Goal: Task Accomplishment & Management: Manage account settings

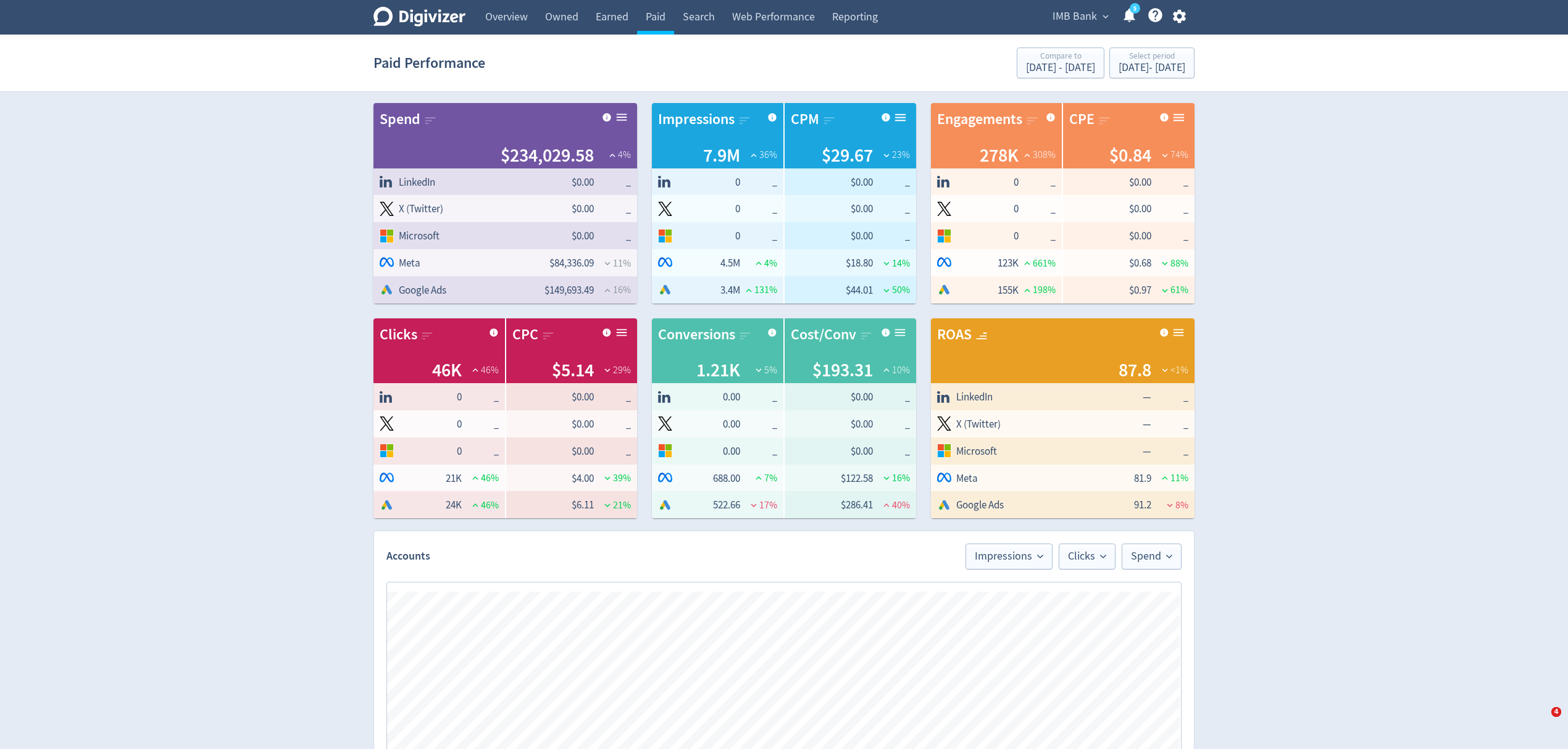
click at [1079, 8] on span "IMB Bank" at bounding box center [1074, 16] width 45 height 20
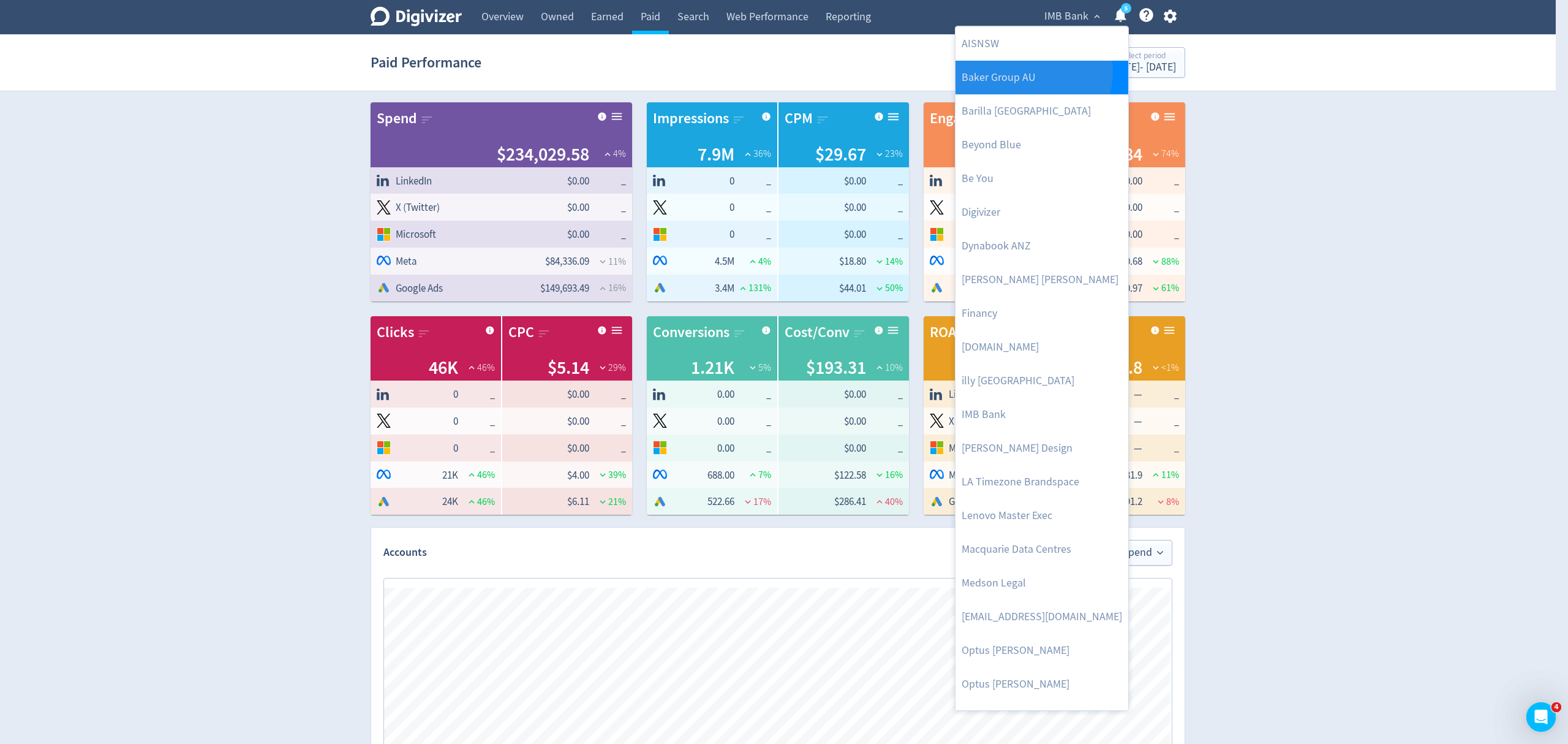
click at [1032, 73] on link "Baker Group AU" at bounding box center [1041, 77] width 173 height 33
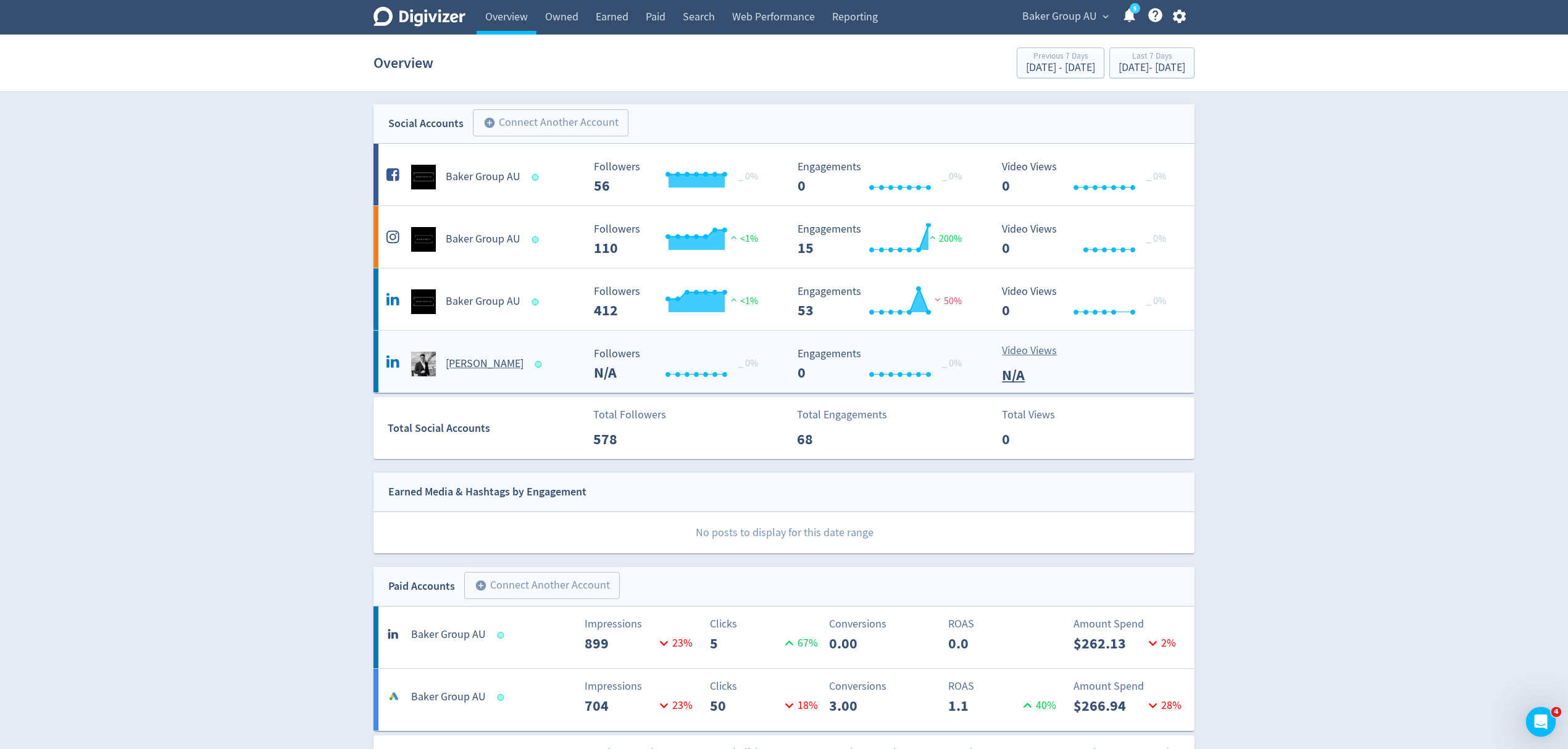
click at [563, 353] on div "[PERSON_NAME]" at bounding box center [483, 364] width 199 height 25
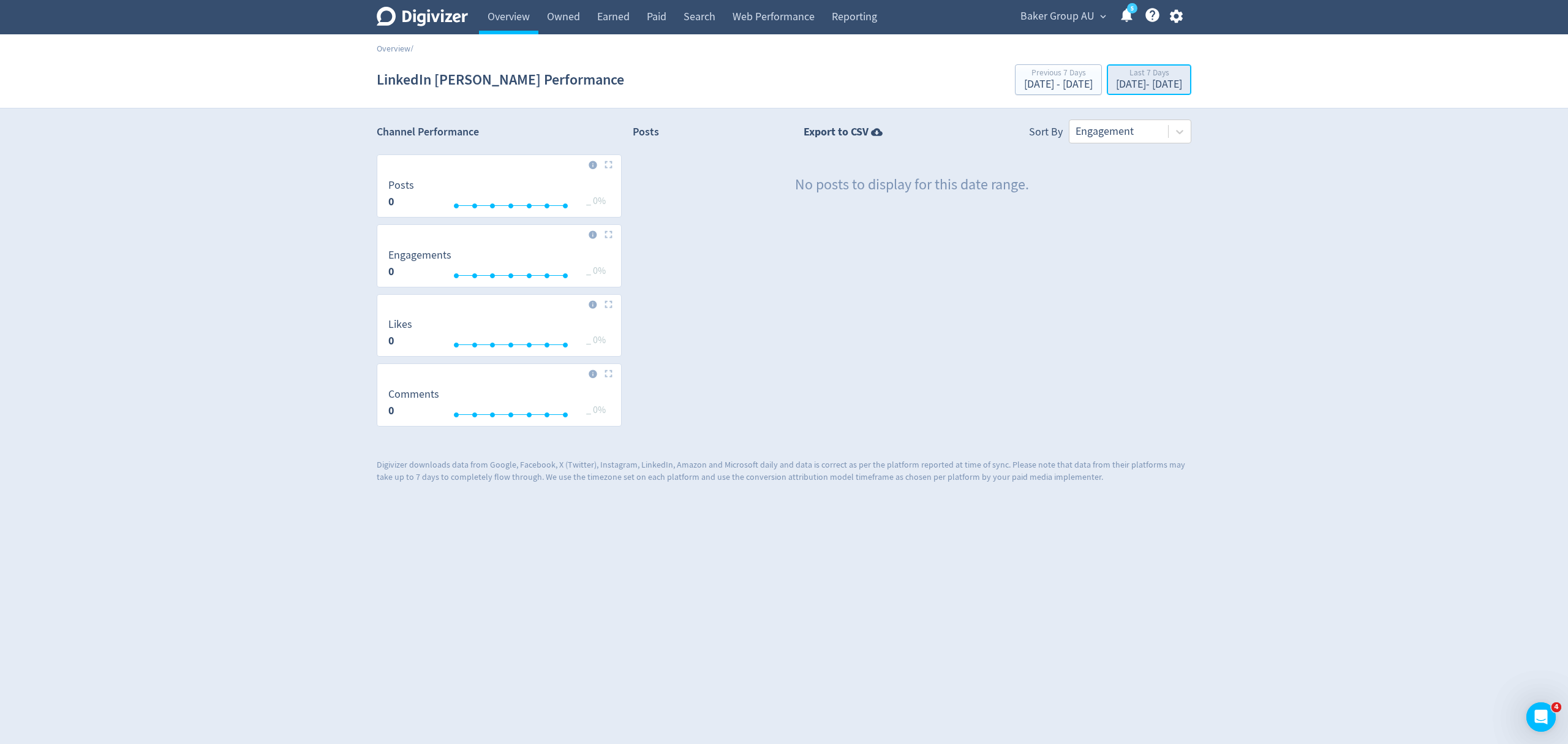
click at [1110, 78] on div "Last 7 Days [DATE] - [DATE]" at bounding box center [1149, 80] width 77 height 25
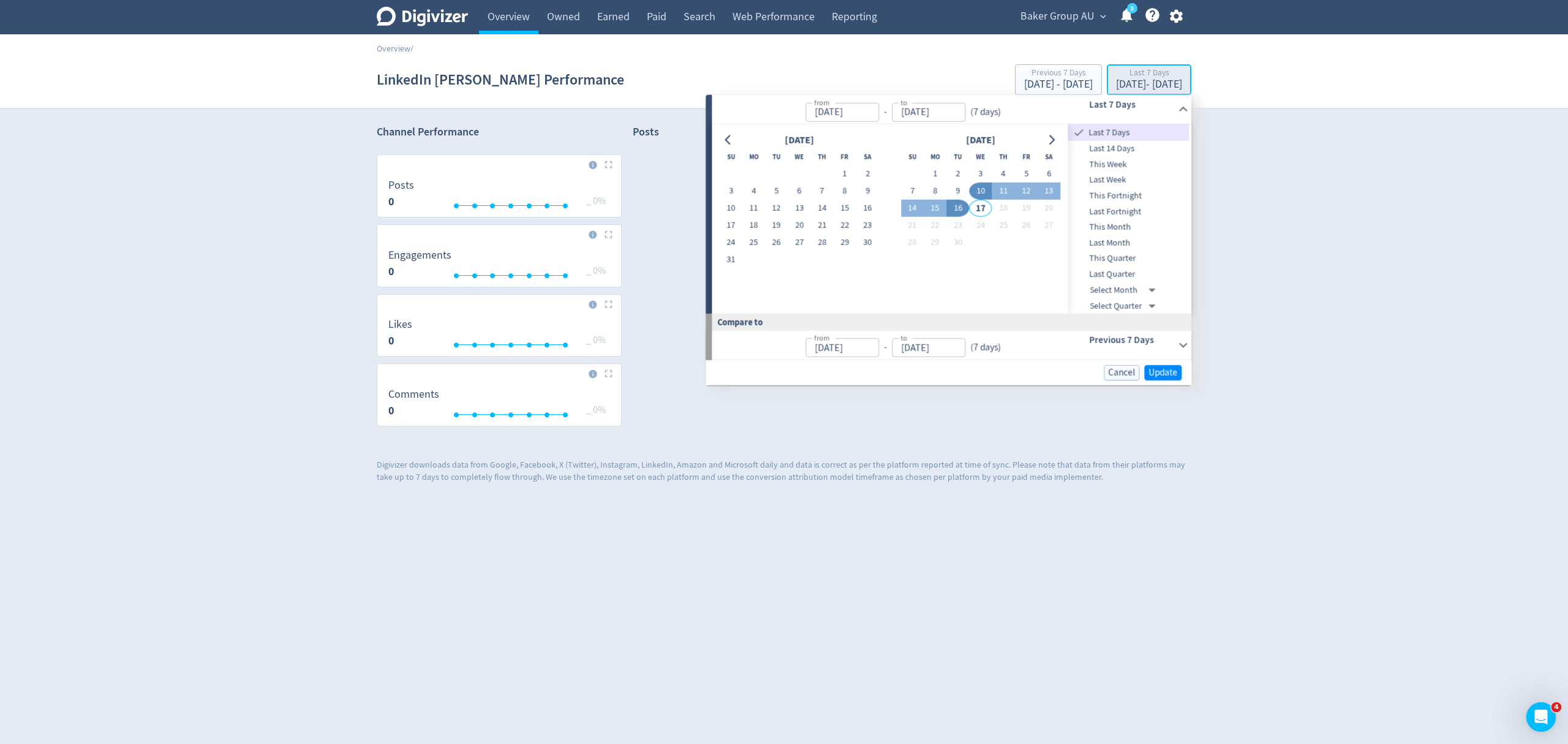
click at [1131, 70] on div "Last 7 Days" at bounding box center [1149, 74] width 66 height 10
click at [1117, 150] on span "Last 14 Days" at bounding box center [1129, 148] width 121 height 13
type input "[DATE]"
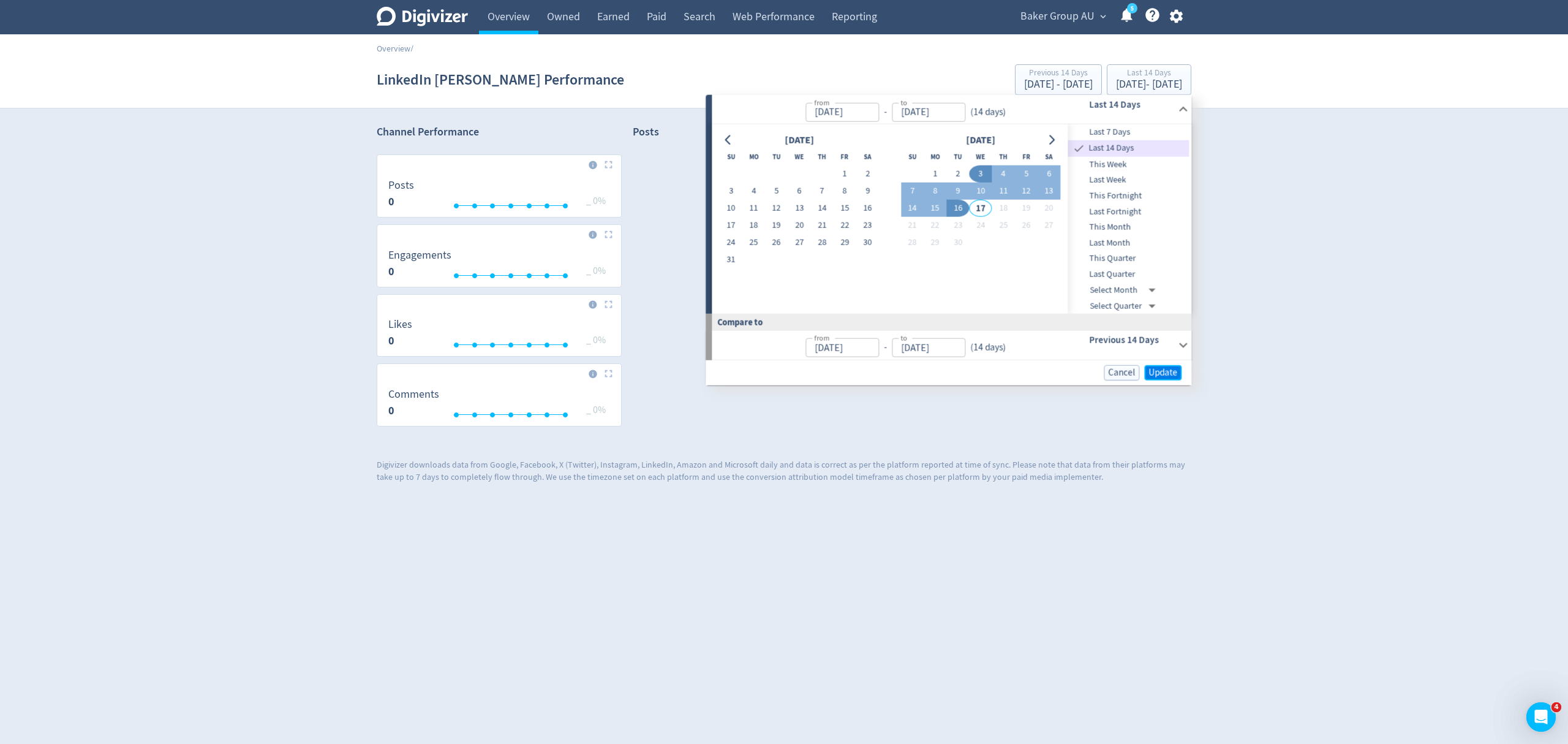
click at [1169, 375] on span "Update" at bounding box center [1162, 373] width 29 height 9
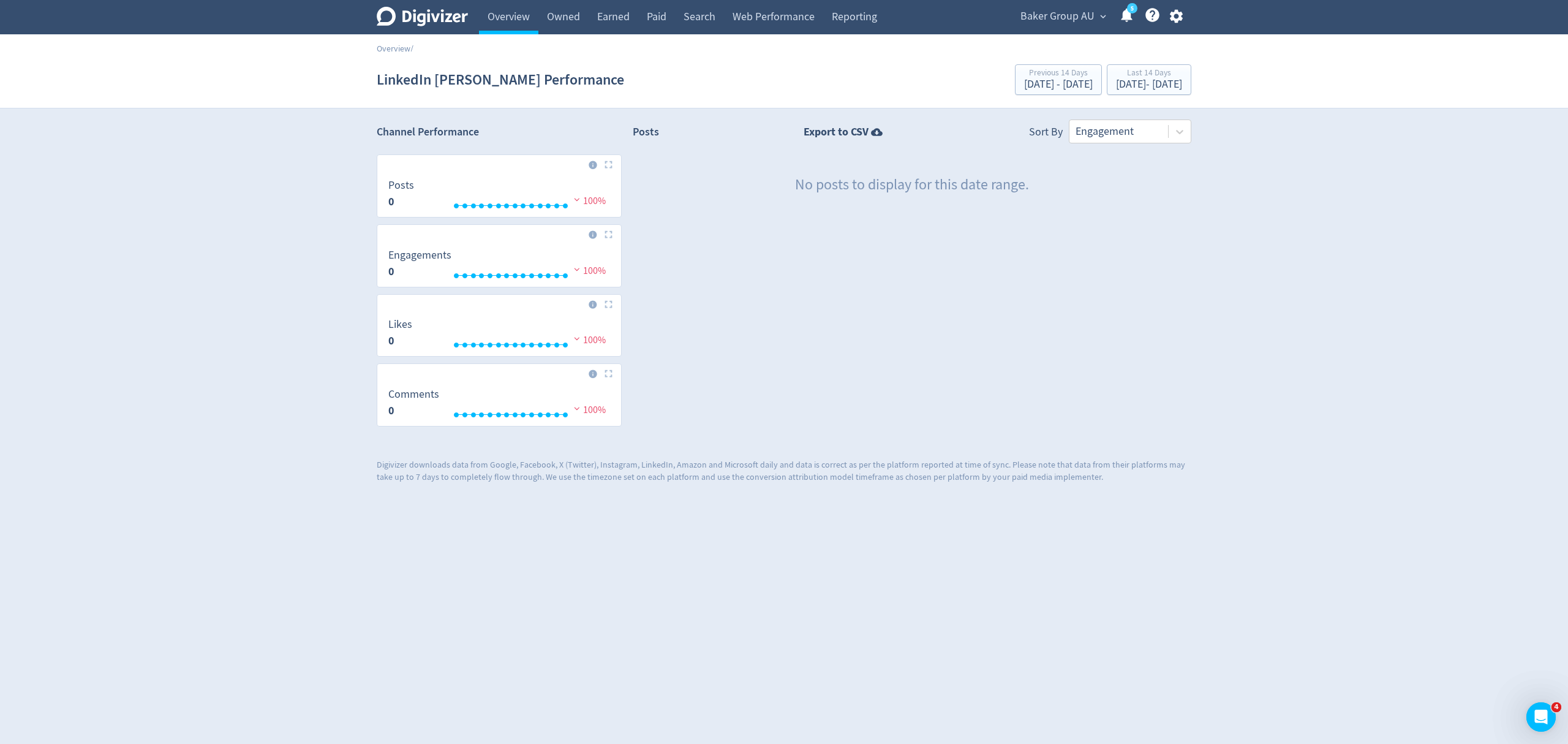
click at [1069, 17] on span "Baker Group AU" at bounding box center [1057, 16] width 74 height 20
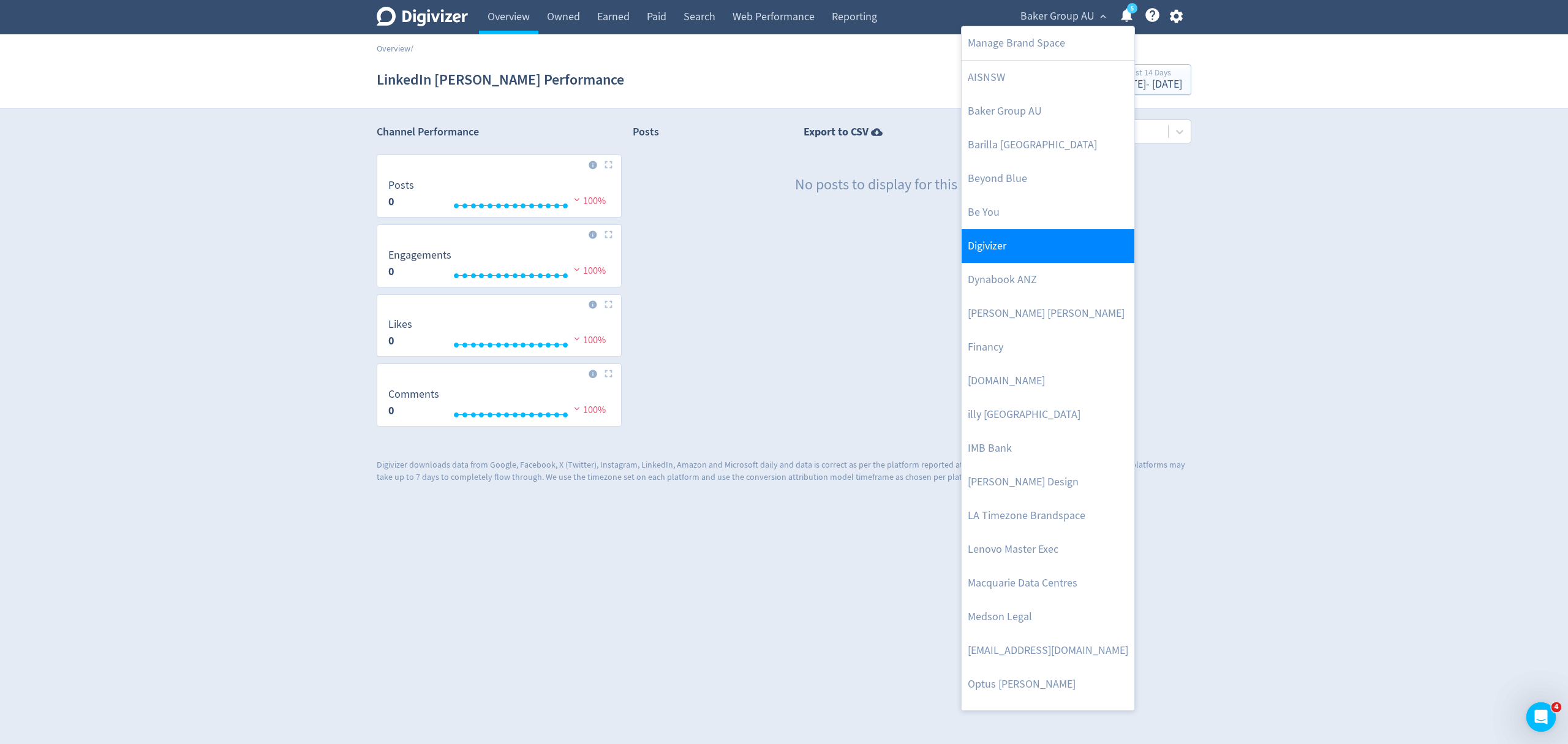
click at [998, 244] on link "Digivizer" at bounding box center [1048, 246] width 173 height 33
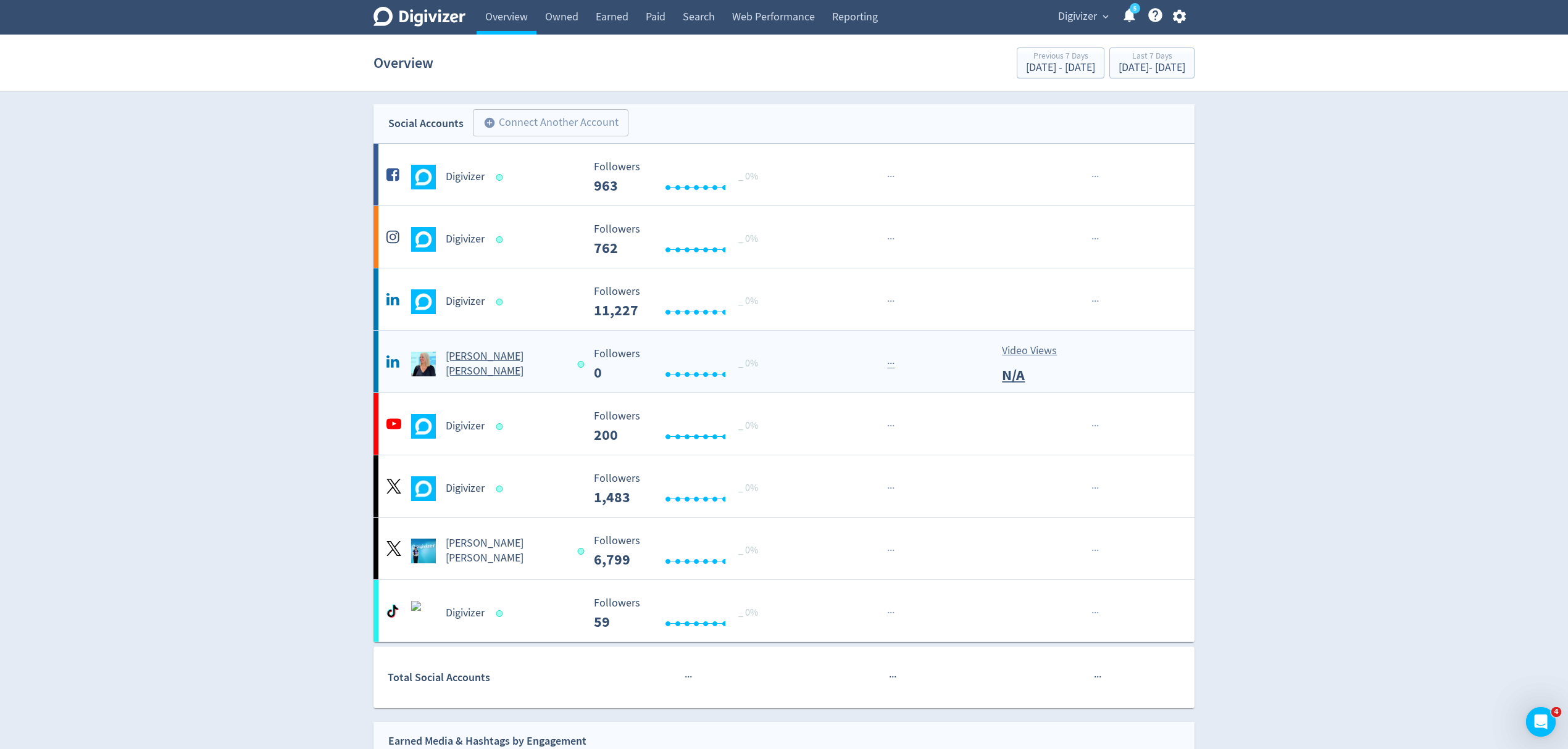
click at [529, 371] on div "[PERSON_NAME] [PERSON_NAME]" at bounding box center [483, 364] width 199 height 30
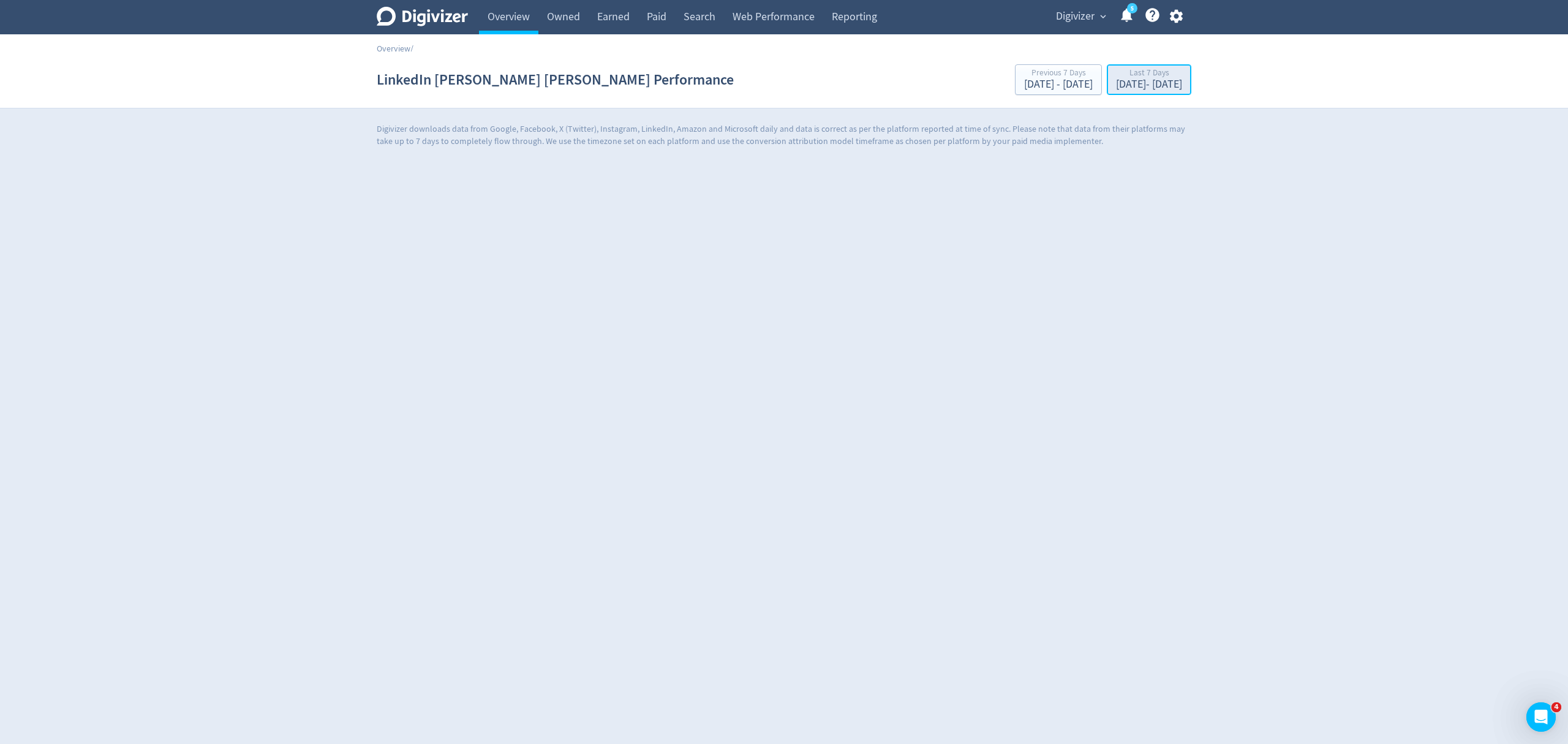
click at [1129, 89] on div "[DATE] - [DATE]" at bounding box center [1149, 84] width 66 height 11
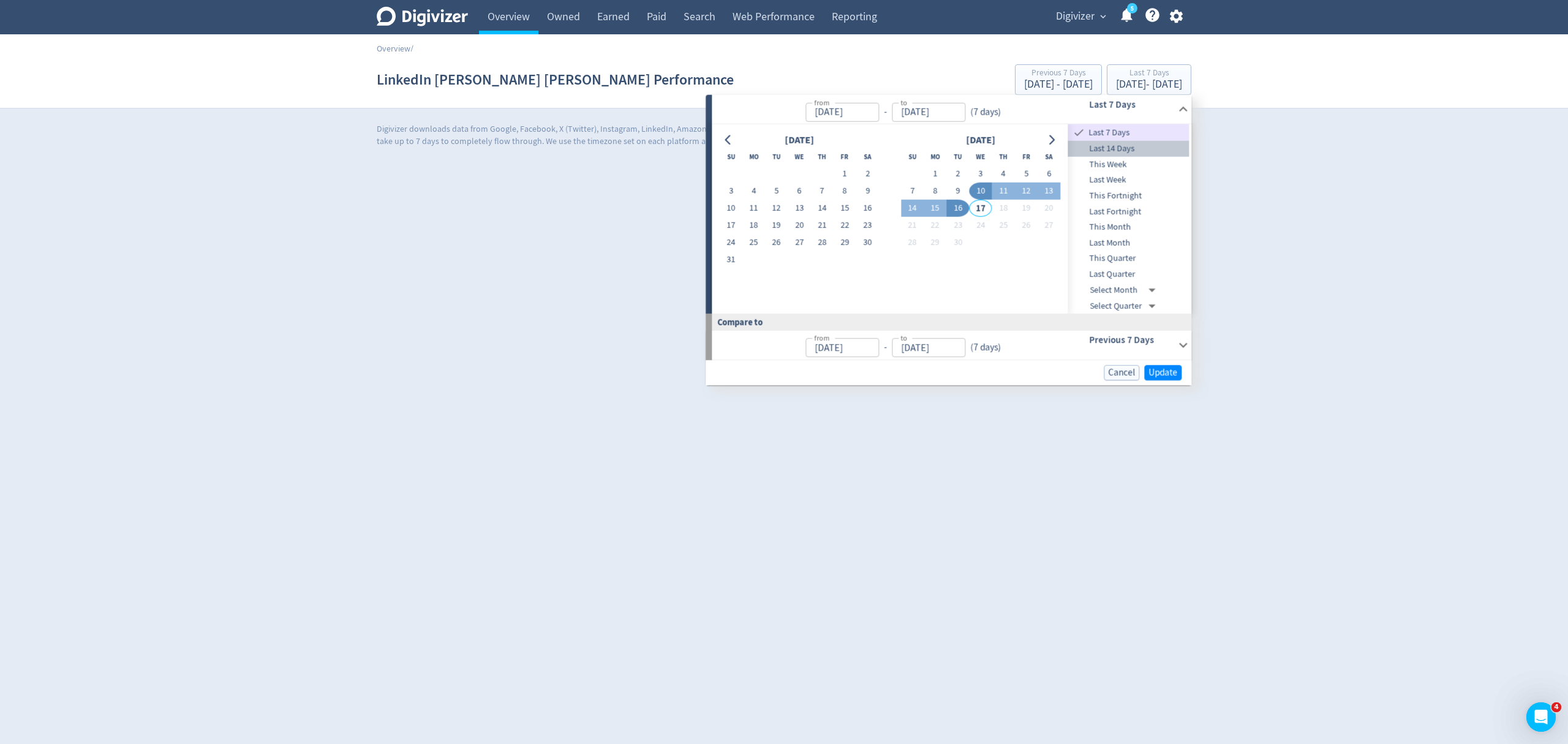
click at [1110, 147] on span "Last 14 Days" at bounding box center [1129, 148] width 121 height 13
type input "[DATE]"
click at [1162, 373] on span "Update" at bounding box center [1162, 373] width 29 height 9
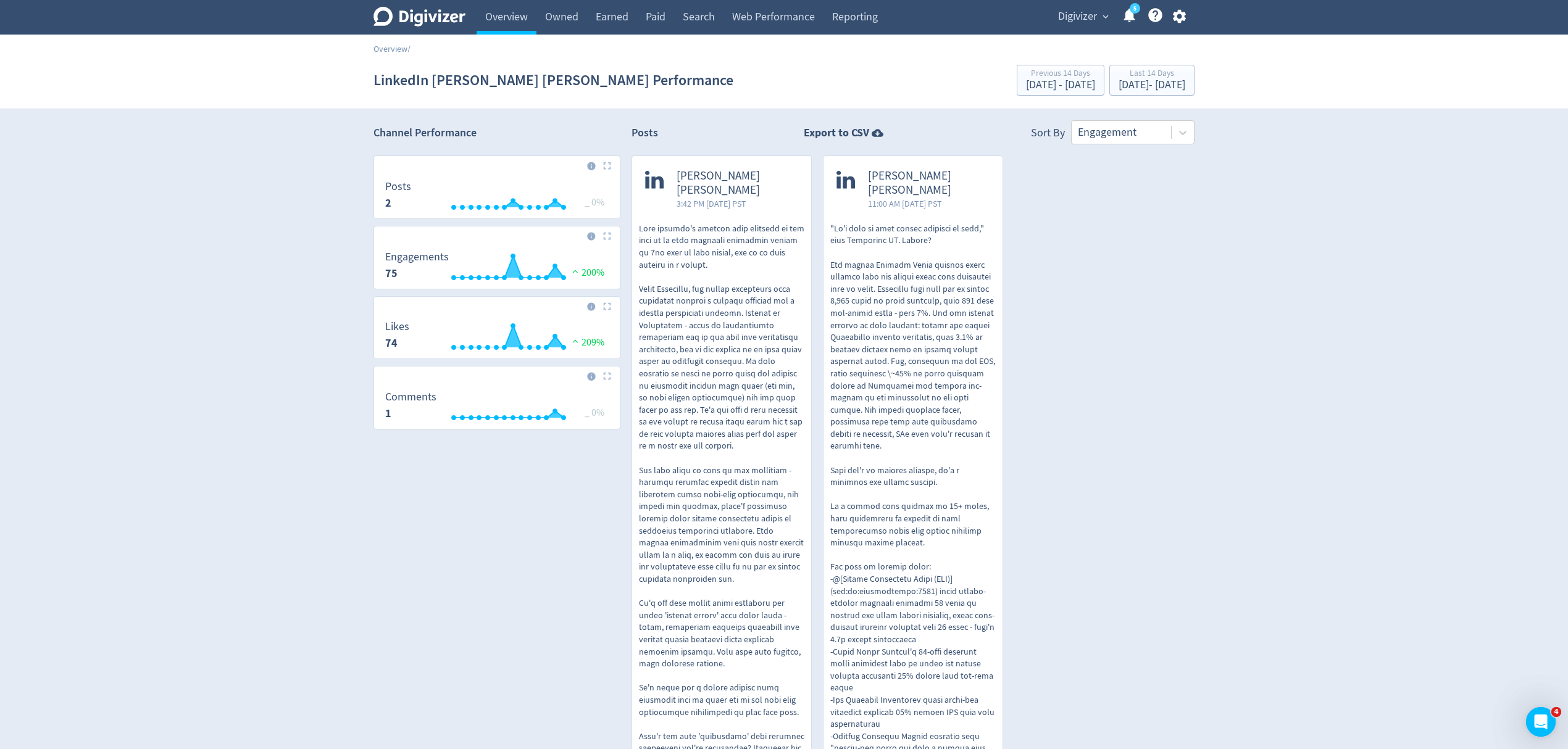
click at [1181, 19] on icon "button" at bounding box center [1178, 16] width 13 height 14
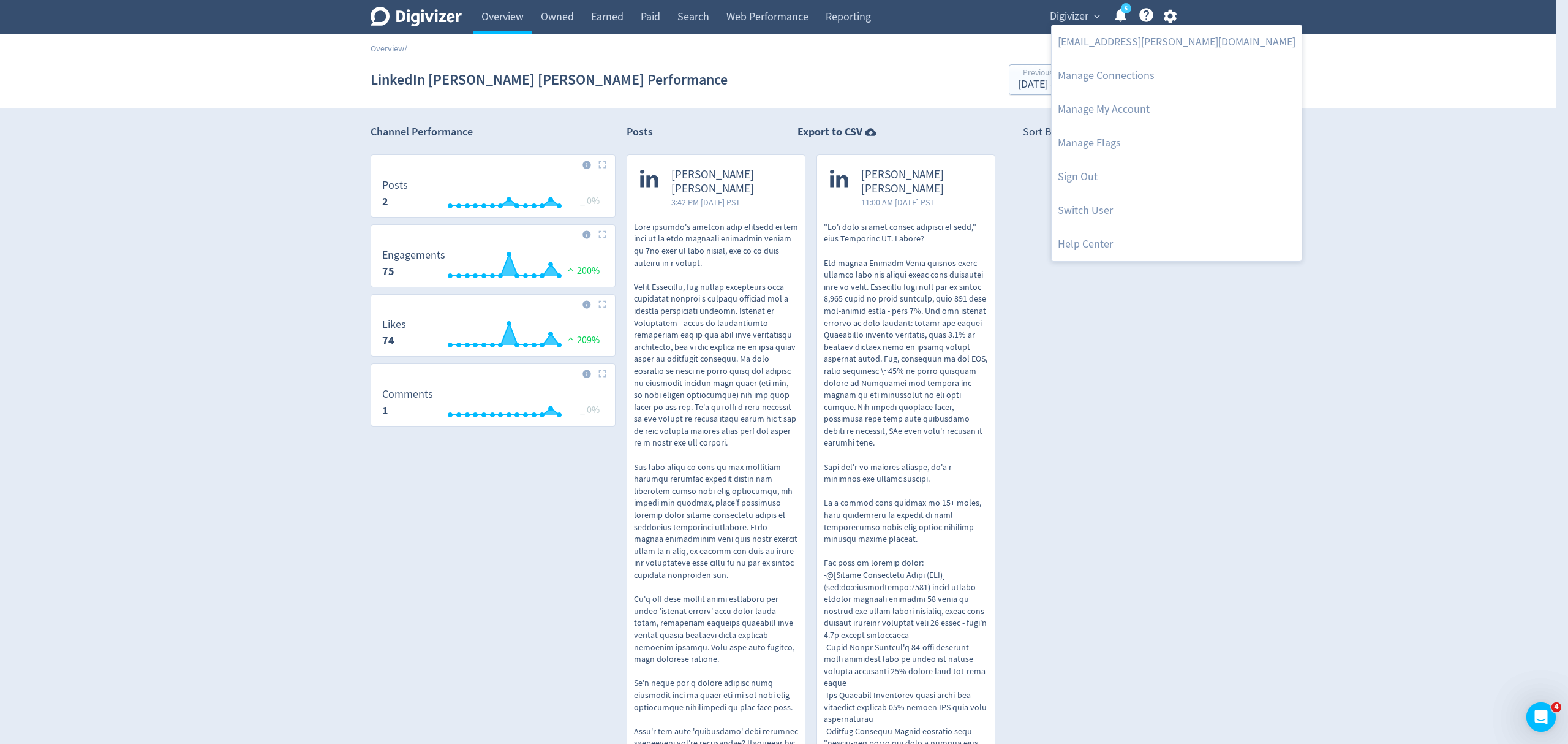
click at [1093, 13] on div at bounding box center [784, 372] width 1568 height 744
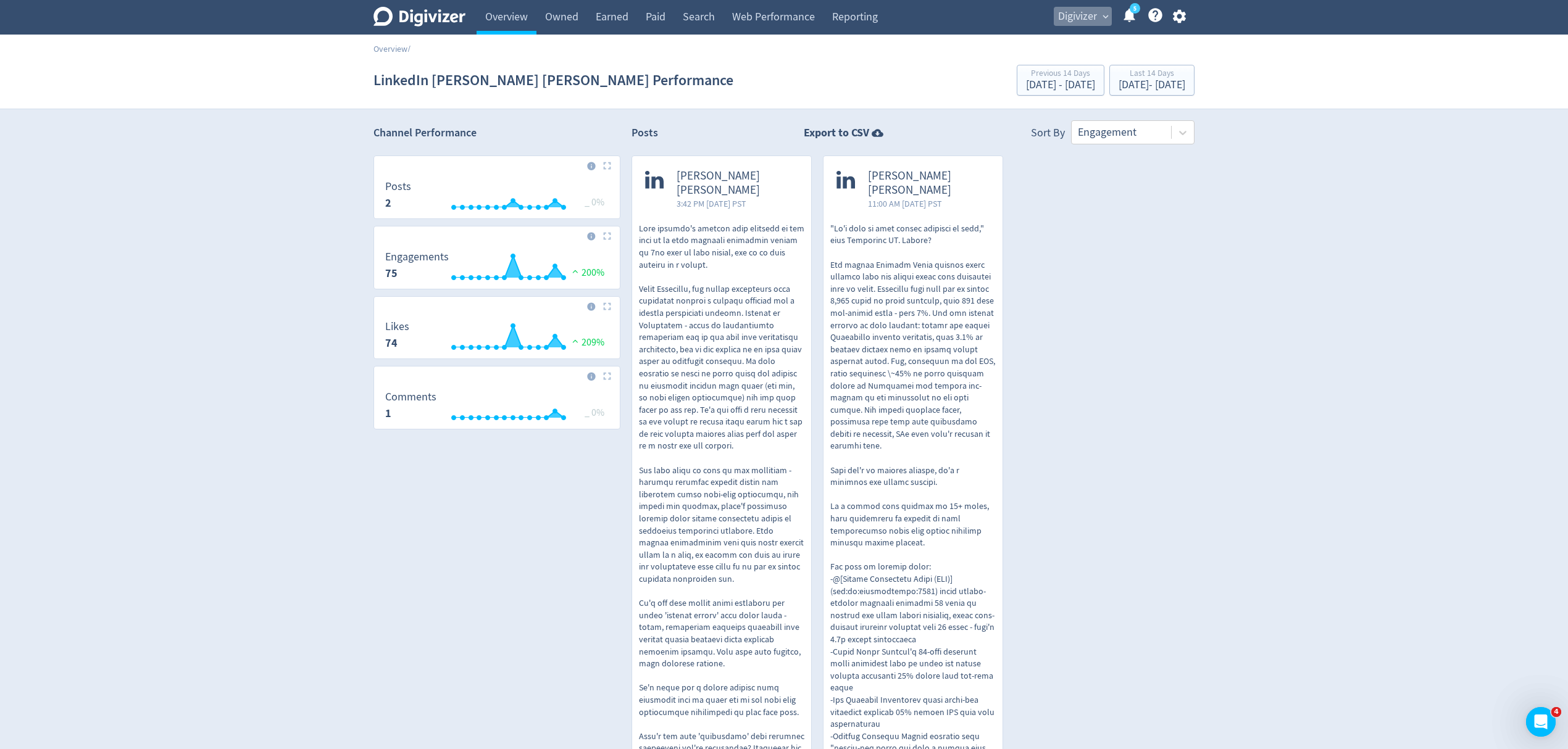
click at [1101, 13] on span "expand_more" at bounding box center [1105, 16] width 11 height 11
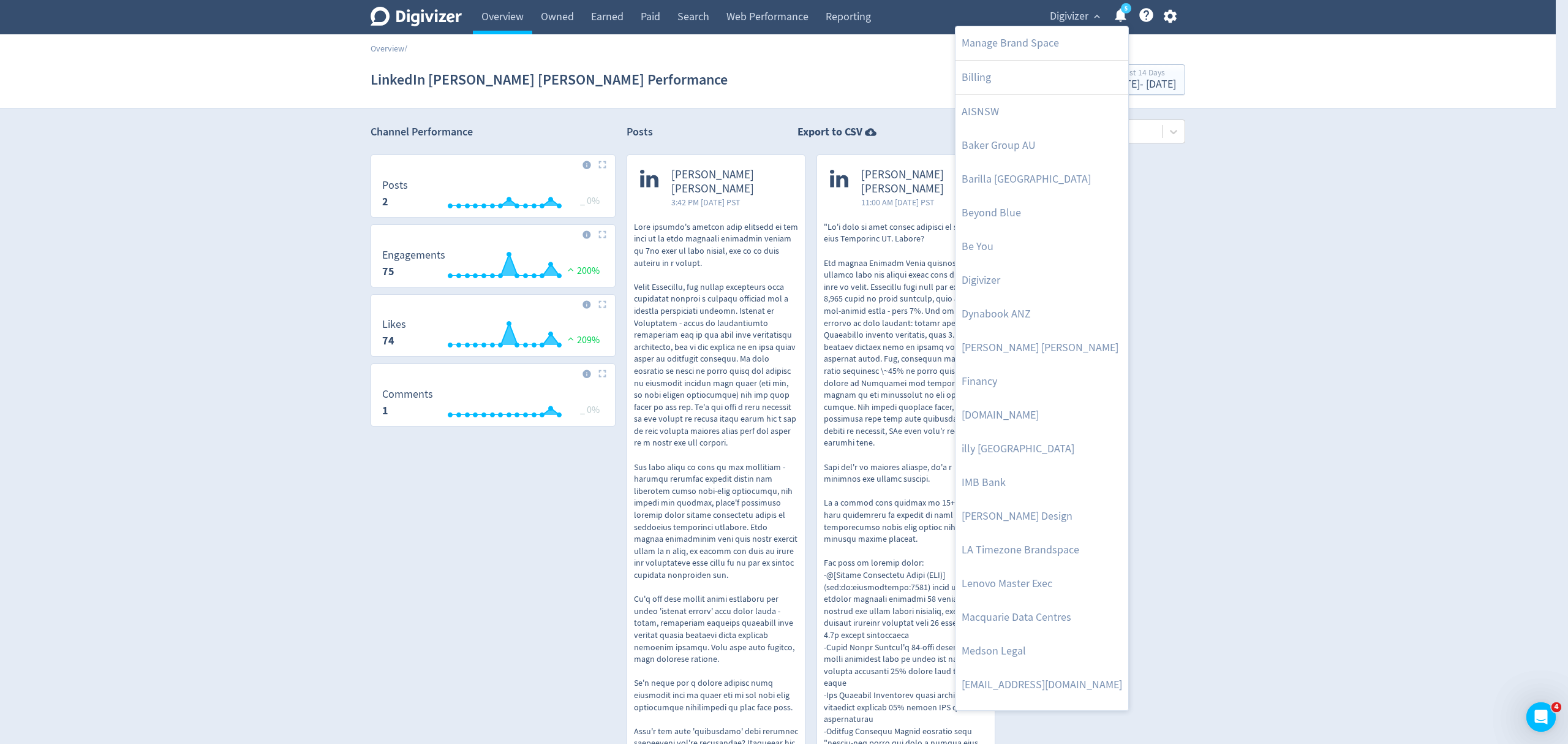
click at [1171, 12] on div at bounding box center [784, 372] width 1568 height 744
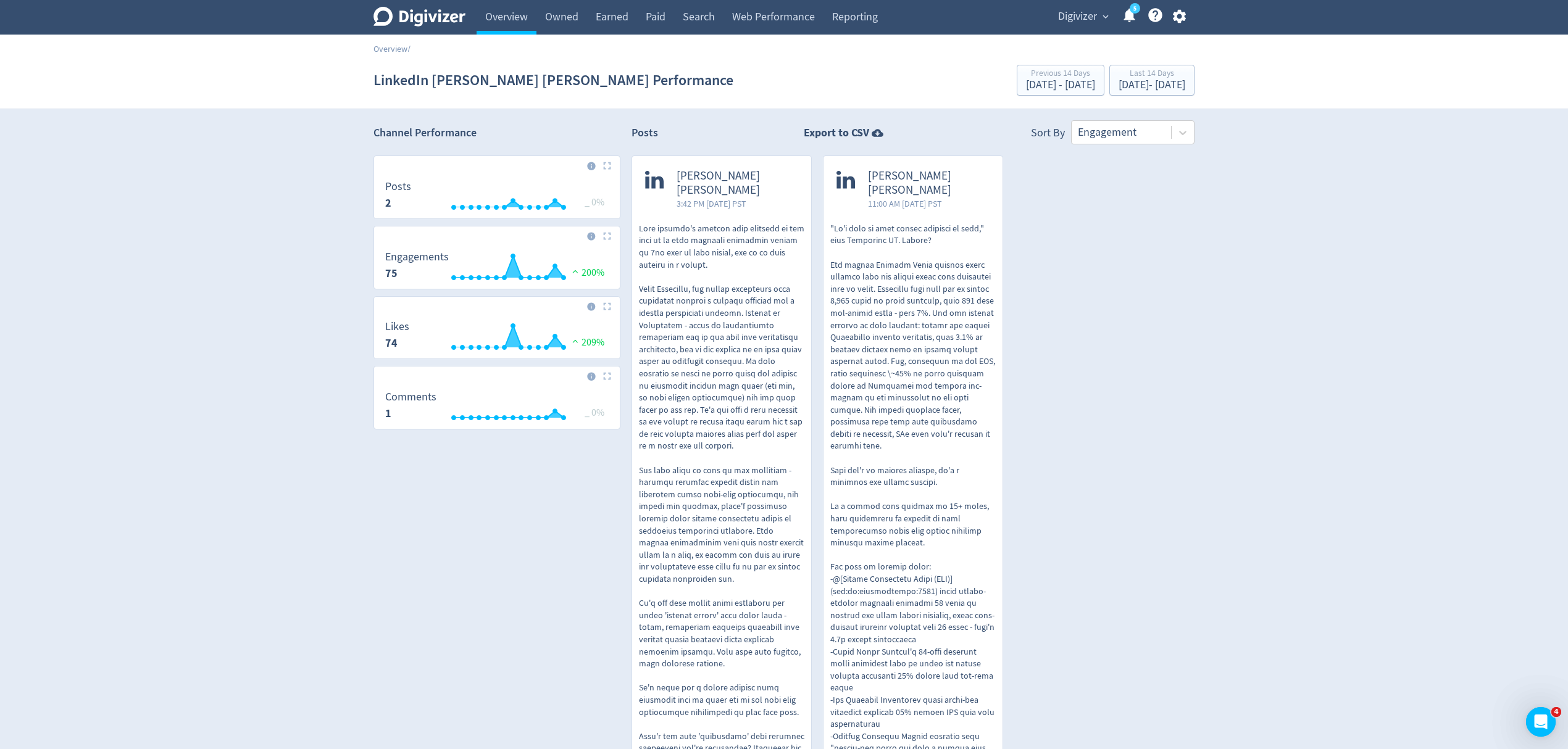
click at [1176, 25] on div "Digivizer expand_more 5 Help Center - Searchable support on using Digivizer" at bounding box center [1120, 17] width 150 height 34
click at [1178, 27] on div "Digivizer expand_more 5 Help Center - Searchable support on using Digivizer" at bounding box center [1120, 17] width 150 height 34
click at [1178, 20] on icon "button" at bounding box center [1178, 16] width 13 height 14
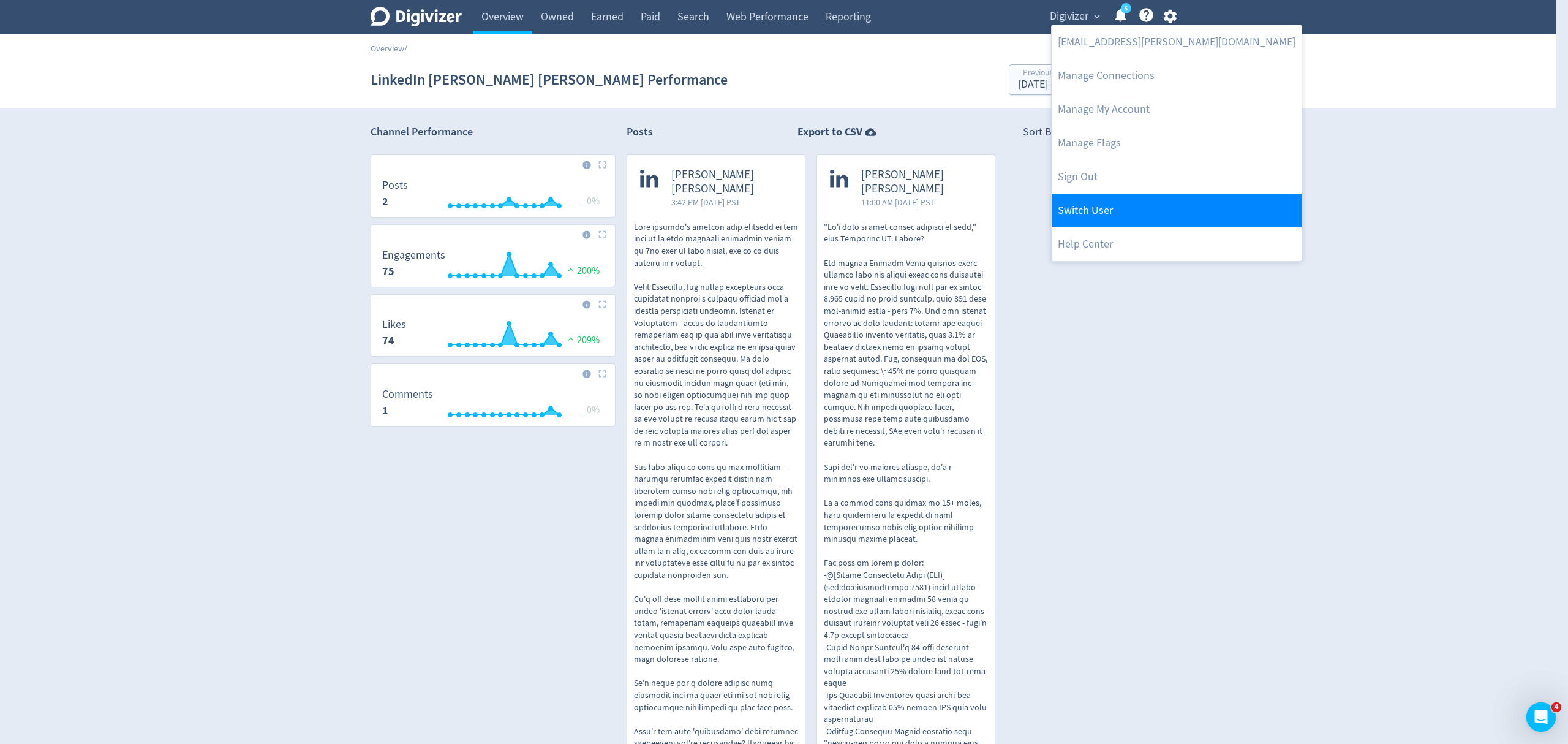
click at [1128, 206] on link "Switch User" at bounding box center [1176, 210] width 250 height 33
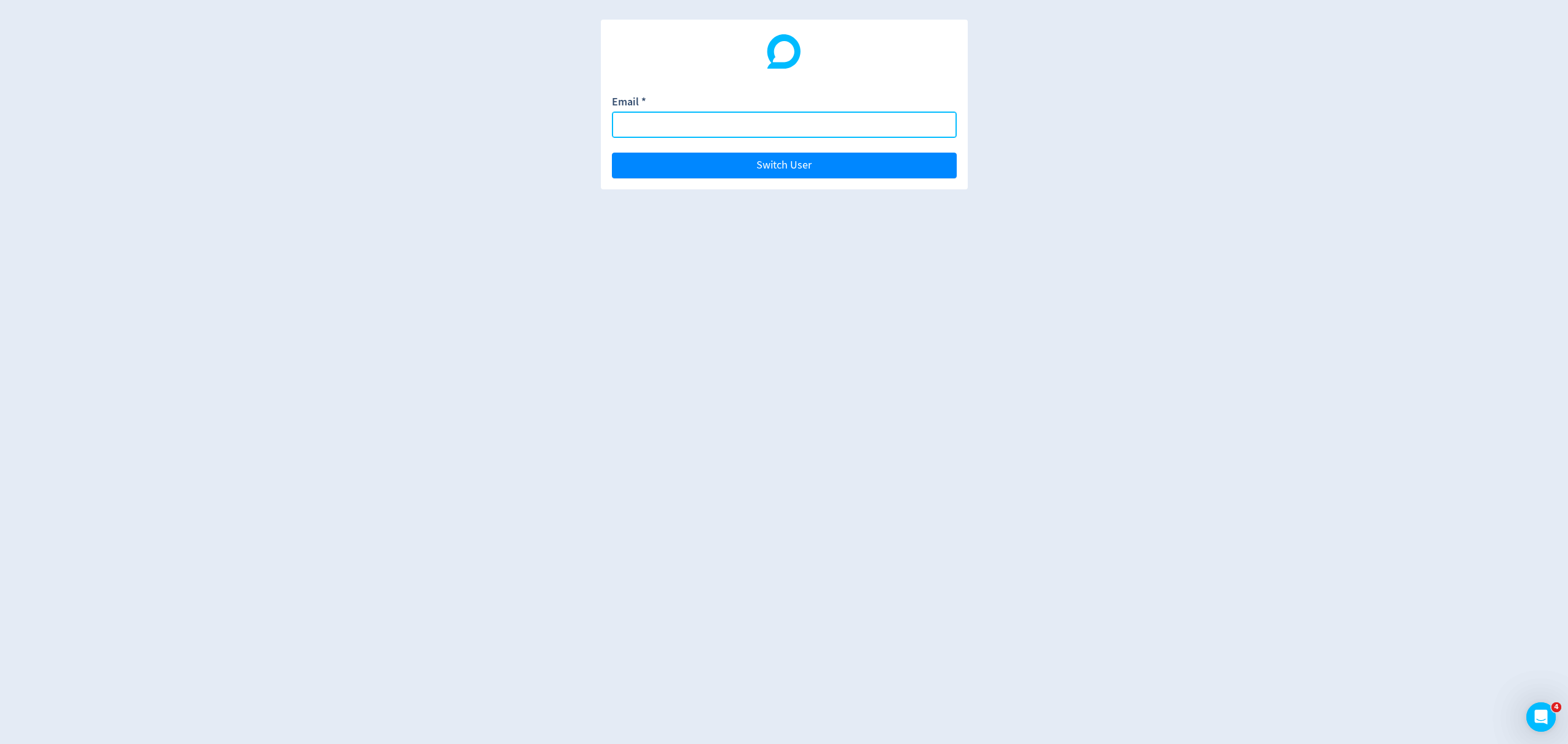
click at [710, 128] on input "Email *" at bounding box center [784, 125] width 345 height 26
type input "[PERSON_NAME][EMAIL_ADDRESS][PERSON_NAME][DOMAIN_NAME]"
click at [612, 153] on button "Switch User" at bounding box center [784, 166] width 345 height 26
